Goal: Obtain resource: Download file/media

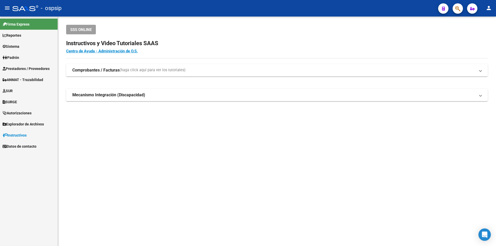
click at [18, 68] on span "Prestadores / Proveedores" at bounding box center [26, 69] width 47 height 6
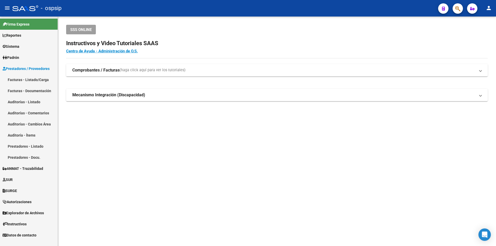
click at [28, 82] on link "Facturas - Listado/Carga" at bounding box center [29, 79] width 58 height 11
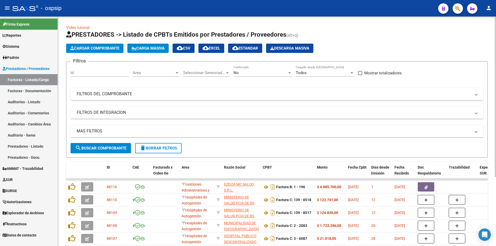
click at [257, 75] on div "No Confirmado" at bounding box center [263, 71] width 58 height 11
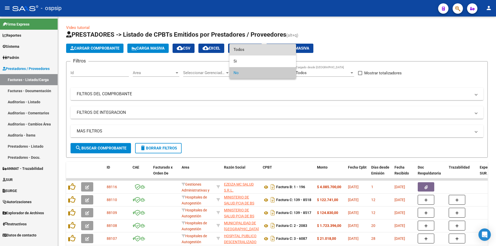
click at [245, 50] on span "Todos" at bounding box center [263, 50] width 58 height 12
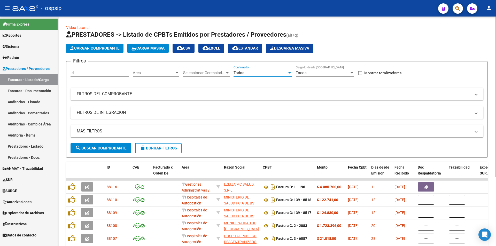
click at [96, 100] on mat-expansion-panel-header "FILTROS DEL COMPROBANTE" at bounding box center [277, 94] width 413 height 12
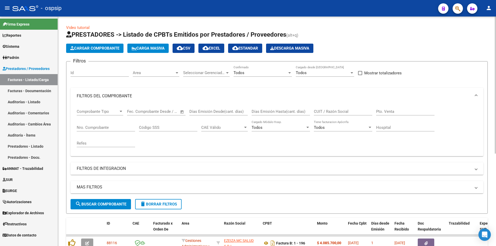
click at [93, 130] on input "Nro. Comprobante" at bounding box center [106, 127] width 58 height 5
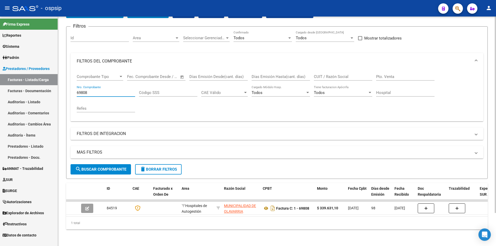
scroll to position [39, 0]
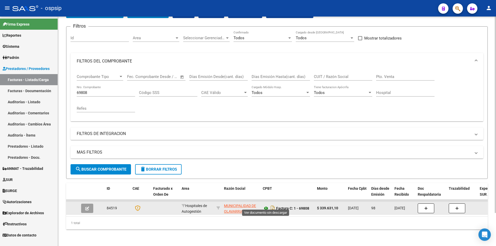
click at [266, 205] on icon at bounding box center [266, 208] width 7 height 6
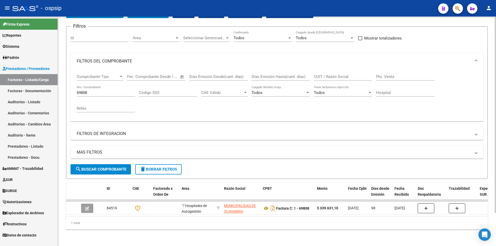
drag, startPoint x: 103, startPoint y: 89, endPoint x: 64, endPoint y: 90, distance: 38.8
click at [66, 89] on div "Video tutorial PRESTADORES -> Listado de CPBTs Emitidos por Prestadores / Prove…" at bounding box center [277, 114] width 438 height 265
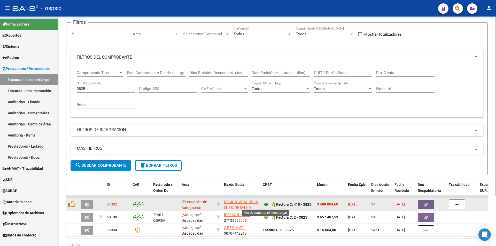
click at [265, 204] on icon at bounding box center [266, 205] width 7 height 6
click at [426, 204] on icon "button" at bounding box center [426, 205] width 3 height 4
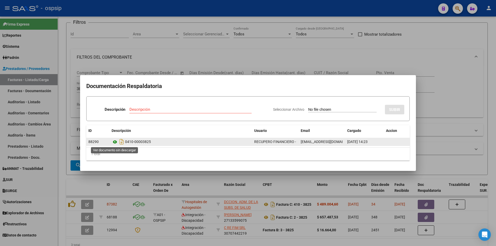
click at [116, 142] on icon at bounding box center [115, 142] width 7 height 6
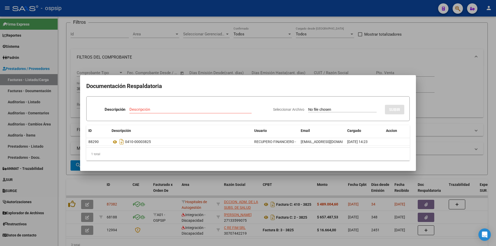
click at [245, 62] on div at bounding box center [248, 123] width 496 height 246
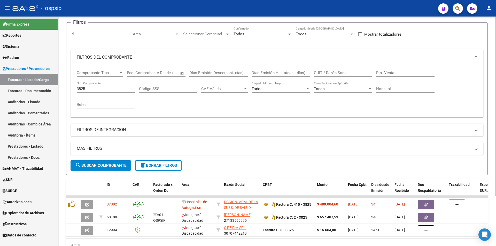
drag, startPoint x: 93, startPoint y: 86, endPoint x: 93, endPoint y: 90, distance: 3.9
click at [93, 89] on div "3825 Nro. Comprobante" at bounding box center [106, 87] width 58 height 11
type input "3"
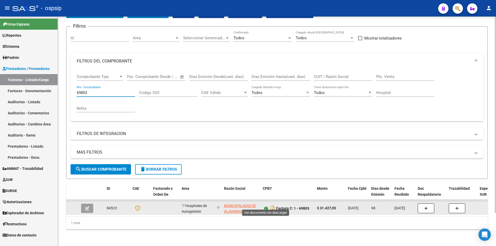
click at [266, 205] on icon at bounding box center [266, 208] width 7 height 6
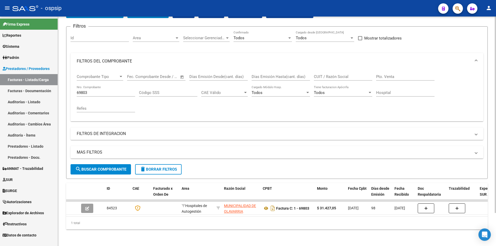
click at [98, 90] on input "69803" at bounding box center [106, 92] width 58 height 5
type input "6"
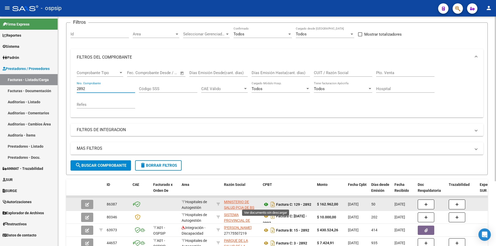
type input "2892"
click at [266, 204] on icon at bounding box center [266, 205] width 7 height 6
